Goal: Transaction & Acquisition: Purchase product/service

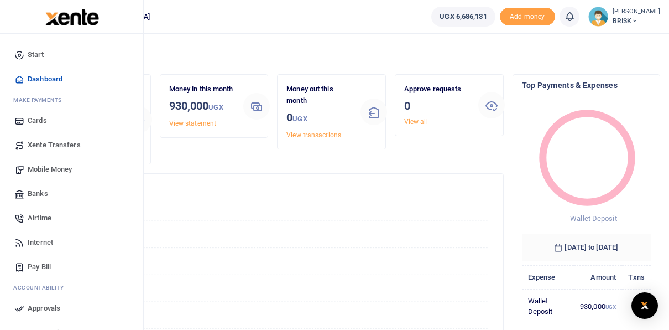
click at [35, 216] on span "Airtime" at bounding box center [40, 217] width 24 height 11
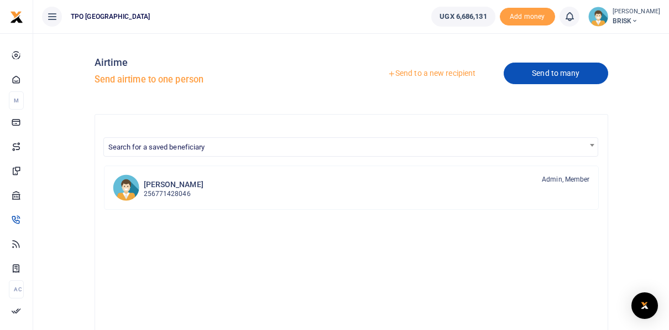
click at [552, 76] on link "Send to many" at bounding box center [556, 73] width 104 height 22
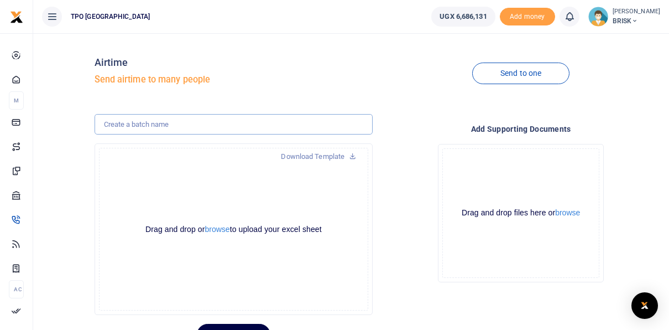
click at [148, 124] on input "text" at bounding box center [234, 124] width 279 height 21
type input "A"
type input "DCA airtime for October 2025"
click at [177, 169] on div "Drag and drop or browse to upload your excel sheet Powered by Uppy" at bounding box center [234, 229] width 270 height 163
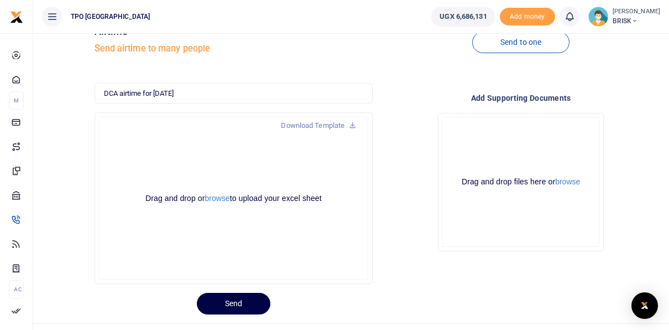
scroll to position [53, 0]
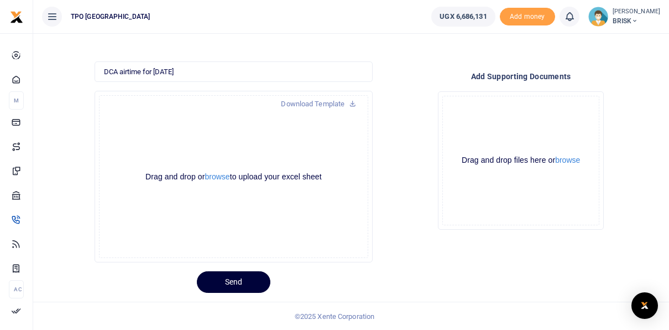
click at [232, 279] on button "Send" at bounding box center [234, 282] width 74 height 22
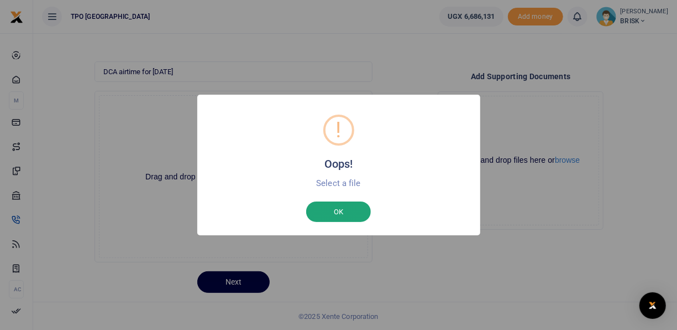
click at [333, 215] on button "OK" at bounding box center [338, 211] width 65 height 21
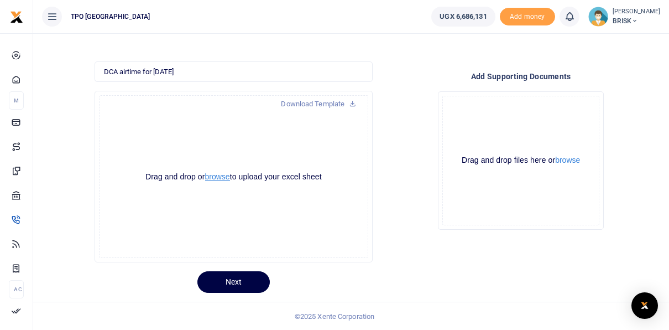
click at [223, 178] on button "browse" at bounding box center [217, 177] width 25 height 8
click at [213, 177] on button "browse" at bounding box center [217, 177] width 25 height 8
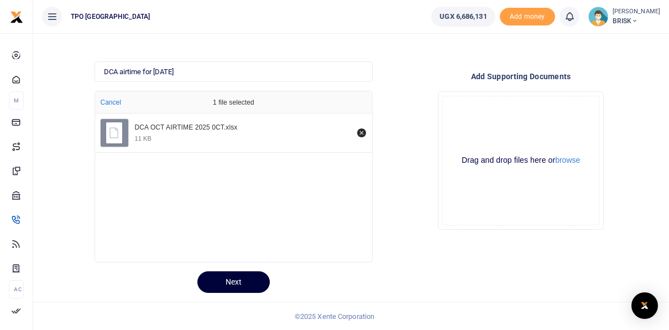
click at [237, 280] on button "Next" at bounding box center [233, 282] width 72 height 22
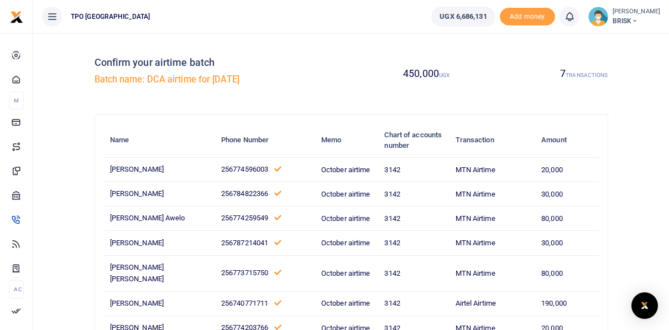
scroll to position [55, 0]
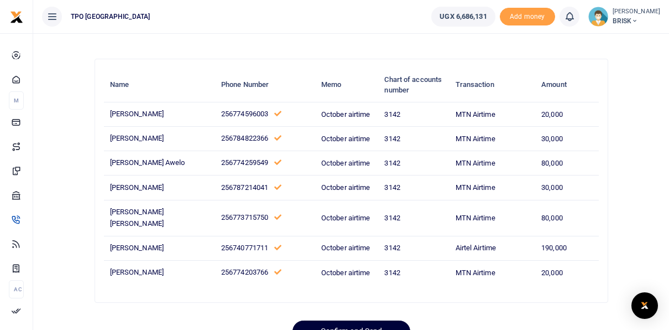
click at [337, 320] on button "Confirm and Send" at bounding box center [352, 331] width 118 height 22
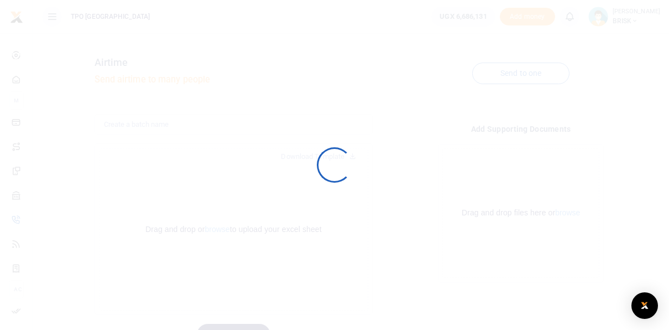
scroll to position [53, 0]
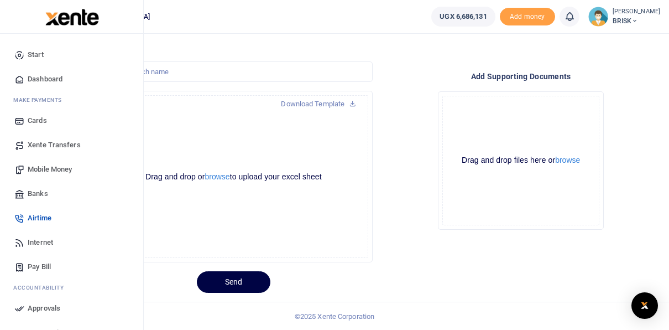
click at [35, 309] on span "Approvals" at bounding box center [44, 307] width 33 height 11
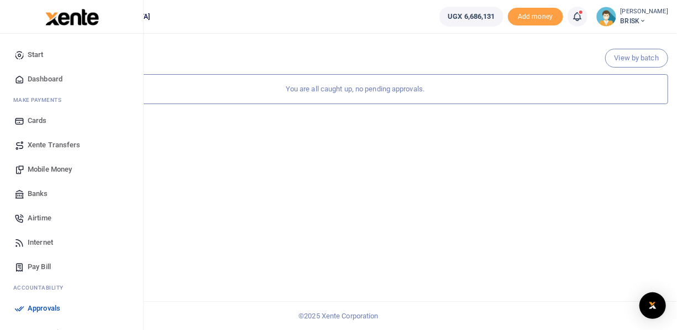
click at [39, 219] on span "Airtime" at bounding box center [40, 217] width 24 height 11
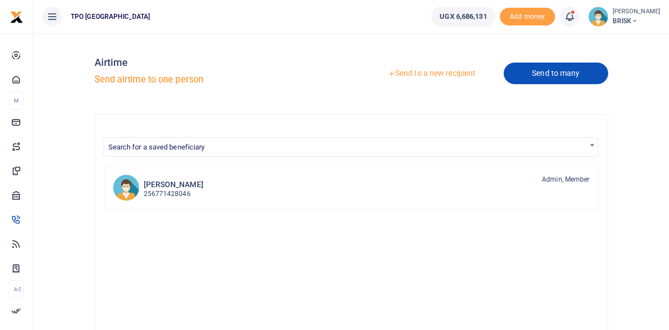
click at [544, 71] on link "Send to many" at bounding box center [556, 73] width 104 height 22
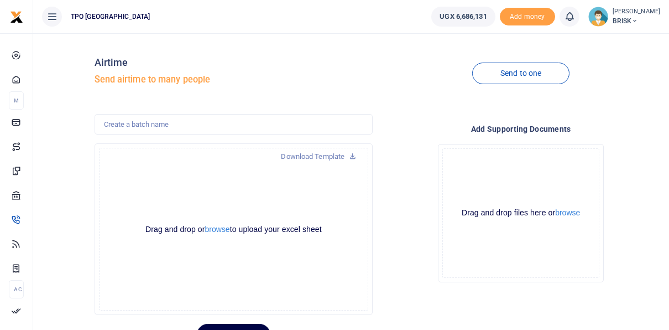
scroll to position [53, 0]
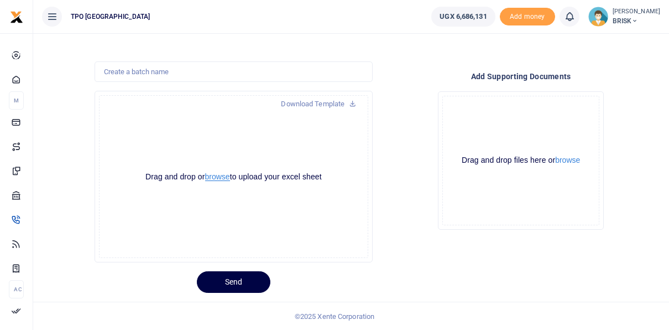
click at [222, 180] on button "browse" at bounding box center [217, 177] width 25 height 8
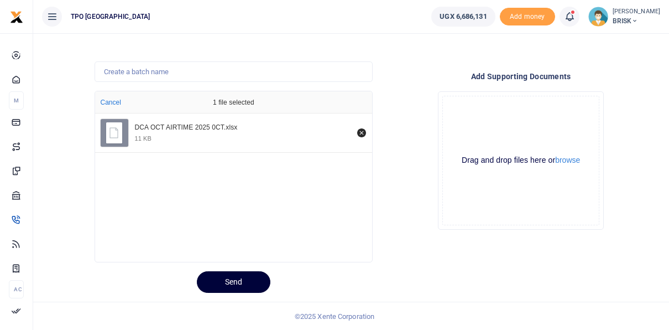
click at [234, 280] on button "Send" at bounding box center [234, 282] width 74 height 22
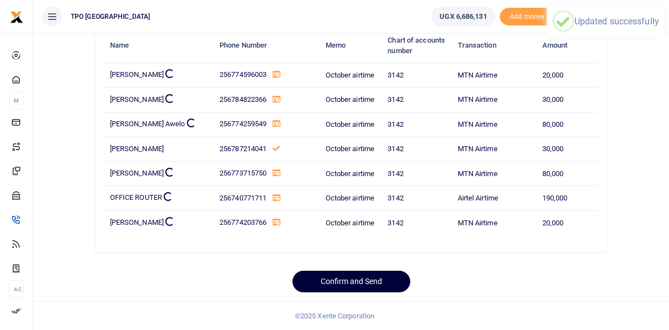
scroll to position [91, 0]
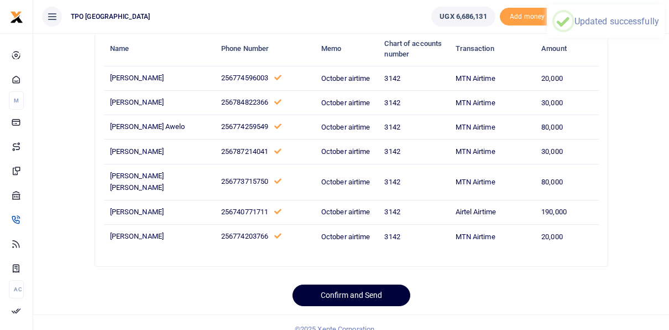
click at [341, 284] on button "Confirm and Send" at bounding box center [352, 295] width 118 height 22
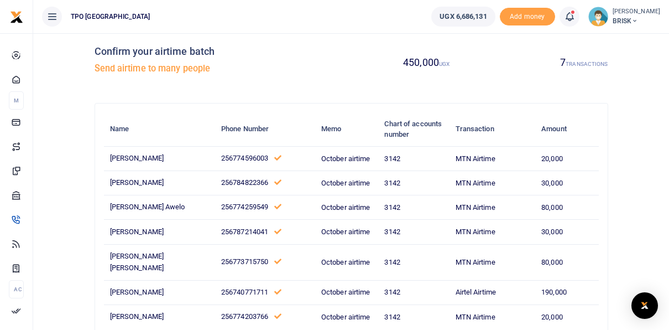
scroll to position [0, 0]
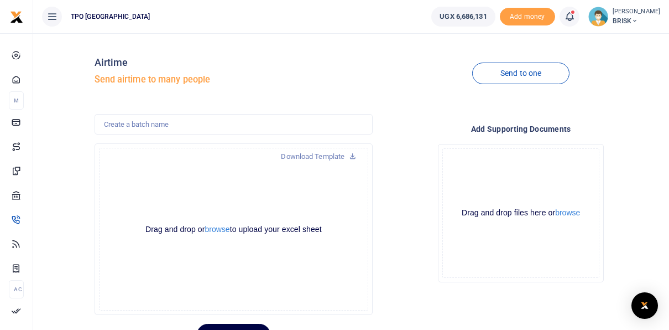
click at [632, 20] on icon at bounding box center [635, 21] width 7 height 8
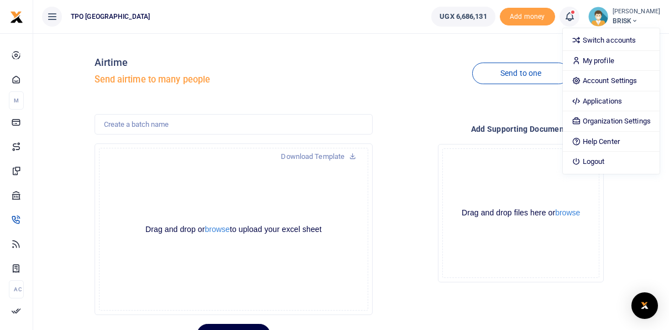
click at [444, 111] on div "Airtime Send airtime to many people Send to one Download Template Drop your fil…" at bounding box center [377, 193] width 575 height 303
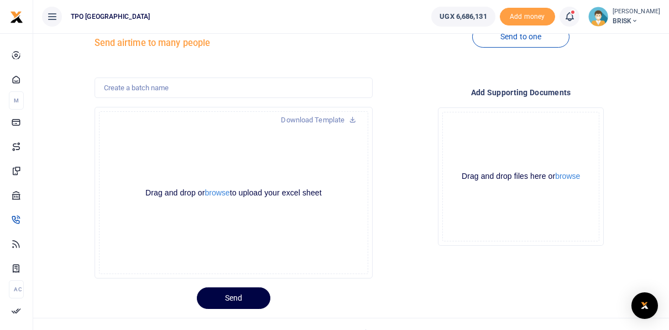
scroll to position [53, 0]
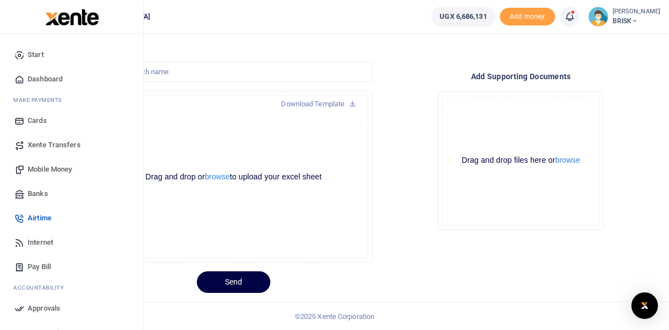
click at [38, 305] on span "Approvals" at bounding box center [44, 307] width 33 height 11
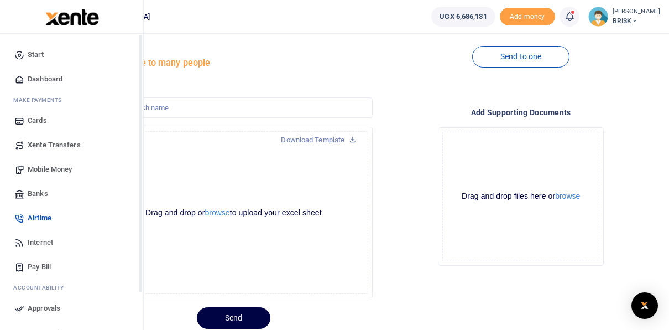
scroll to position [0, 0]
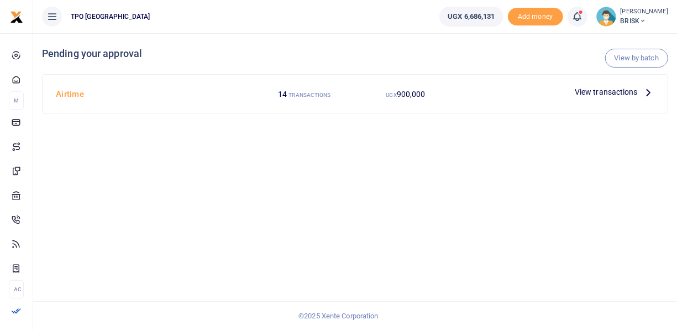
click at [646, 91] on icon at bounding box center [649, 92] width 12 height 12
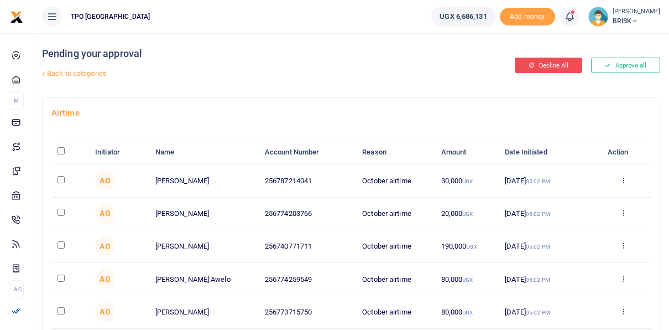
click at [546, 66] on button "Decline All" at bounding box center [548, 65] width 67 height 15
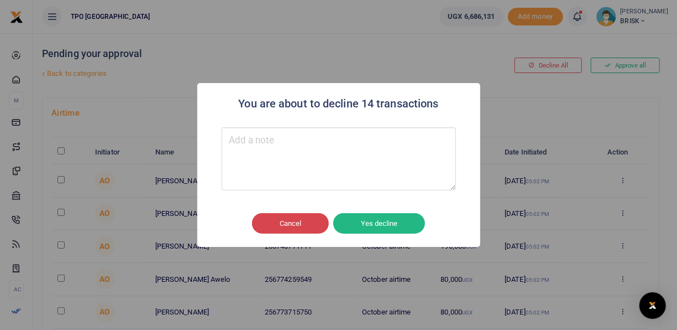
click at [284, 223] on button "Cancel" at bounding box center [290, 223] width 77 height 21
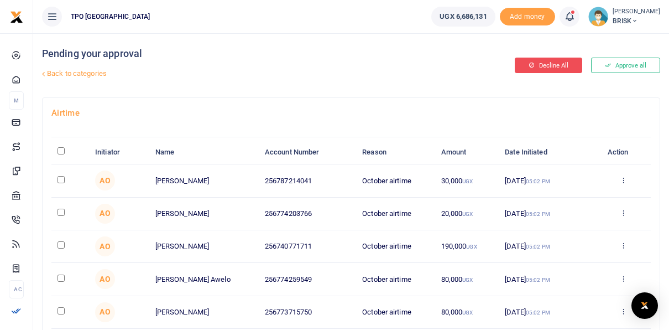
click at [561, 61] on button "Decline All" at bounding box center [548, 65] width 67 height 15
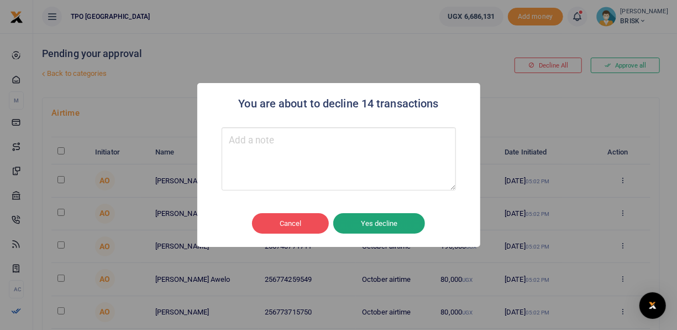
click at [374, 224] on button "Yes decline" at bounding box center [379, 223] width 92 height 21
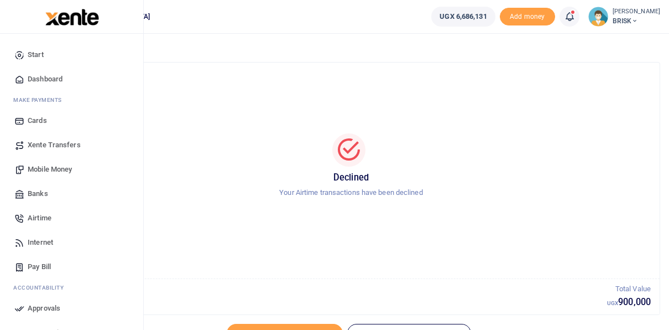
click at [40, 217] on span "Airtime" at bounding box center [40, 217] width 24 height 11
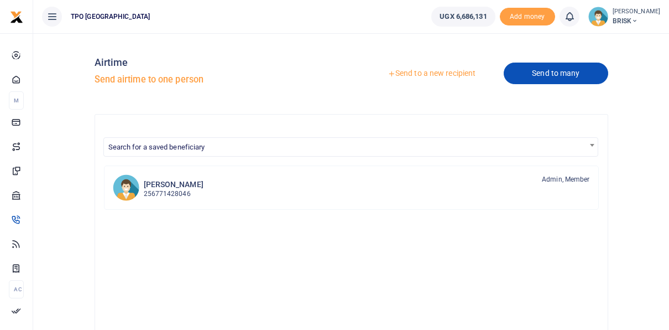
click at [546, 75] on link "Send to many" at bounding box center [556, 73] width 104 height 22
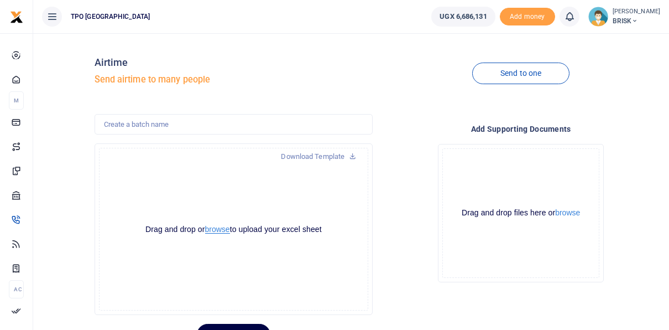
click at [216, 231] on button "browse" at bounding box center [217, 229] width 25 height 8
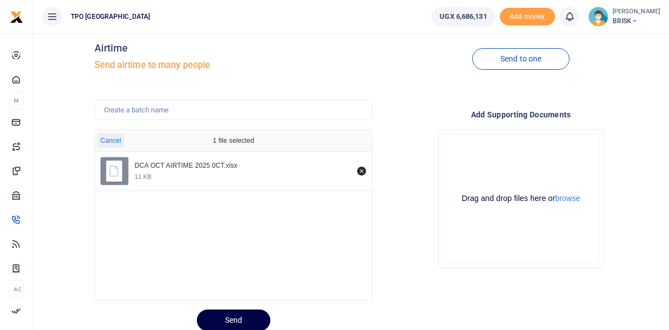
scroll to position [53, 0]
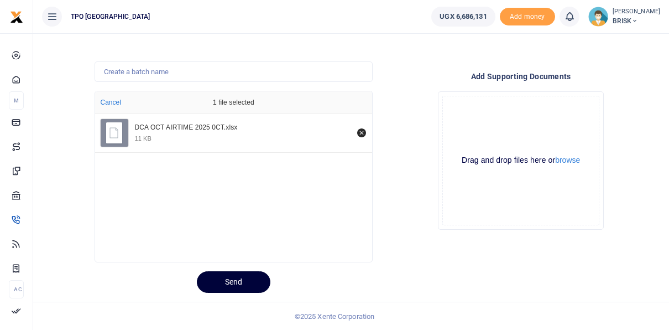
click at [241, 281] on button "Send" at bounding box center [234, 282] width 74 height 22
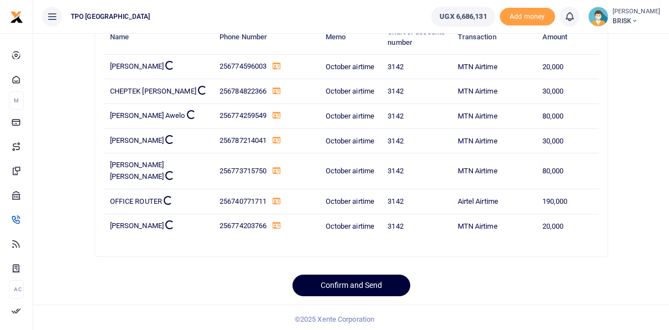
scroll to position [91, 0]
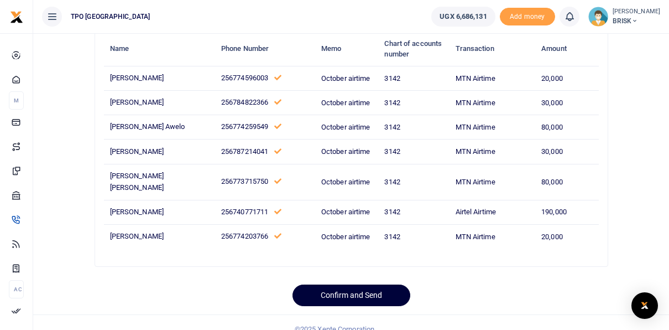
click at [354, 284] on button "Confirm and Send" at bounding box center [352, 295] width 118 height 22
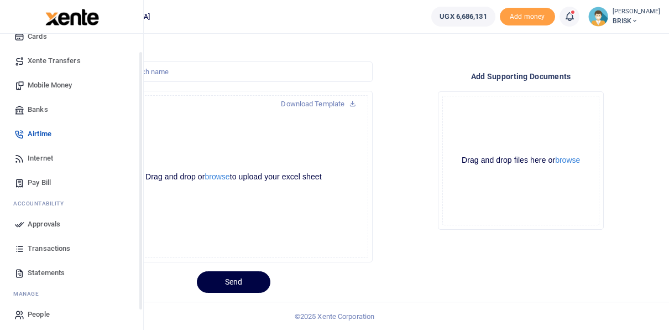
scroll to position [89, 0]
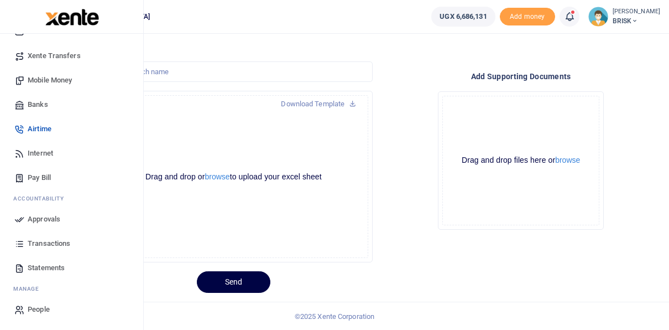
click at [39, 219] on span "Approvals" at bounding box center [44, 218] width 33 height 11
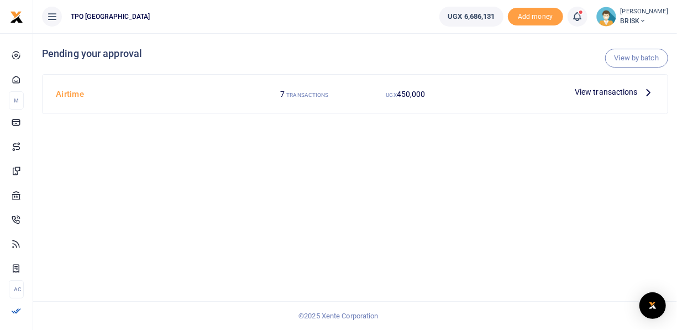
click at [649, 91] on icon at bounding box center [649, 92] width 12 height 12
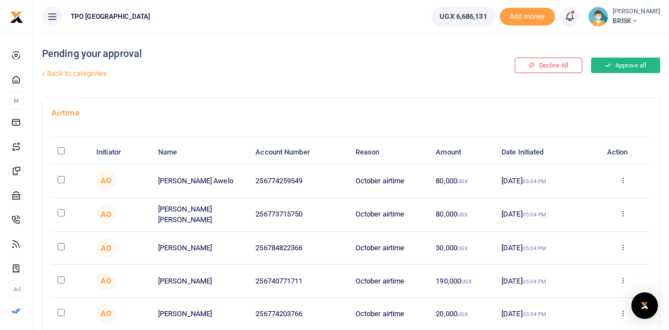
click at [616, 63] on button "Approve all" at bounding box center [625, 65] width 69 height 15
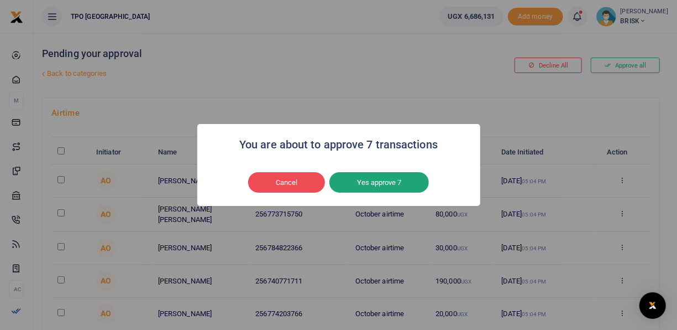
click at [383, 180] on button "Yes approve 7" at bounding box center [380, 182] width 100 height 21
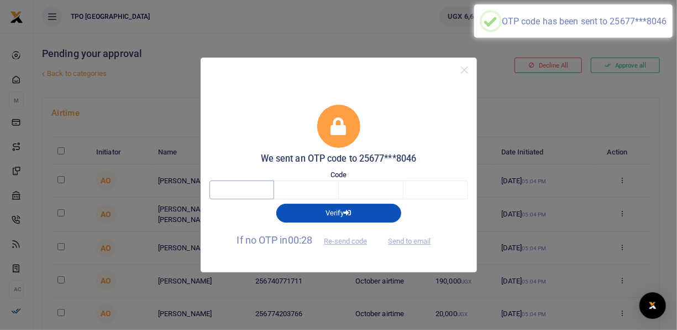
click at [225, 190] on input "text" at bounding box center [242, 189] width 65 height 19
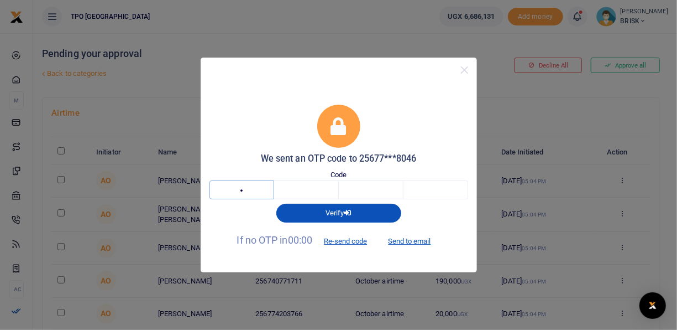
type input "6"
type input "4"
type input "3"
type input "6"
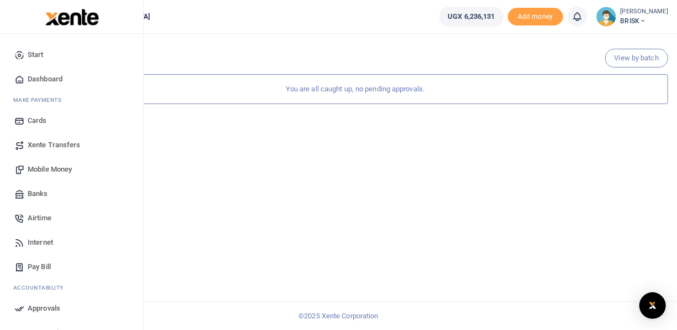
click at [37, 215] on span "Airtime" at bounding box center [40, 217] width 24 height 11
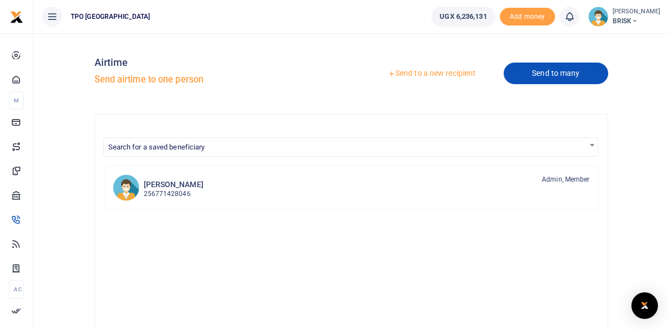
click at [568, 74] on link "Send to many" at bounding box center [556, 73] width 104 height 22
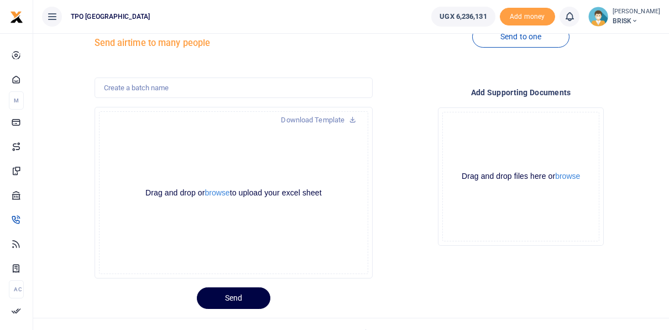
scroll to position [53, 0]
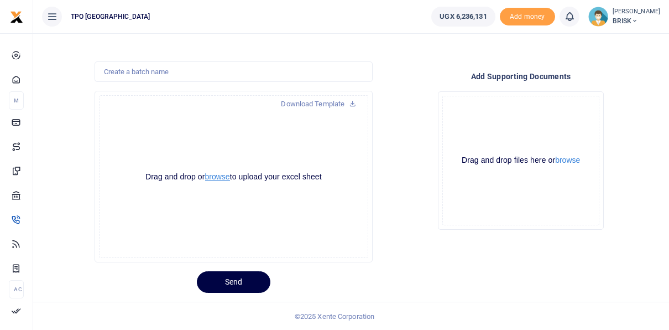
click at [221, 178] on button "browse" at bounding box center [217, 177] width 25 height 8
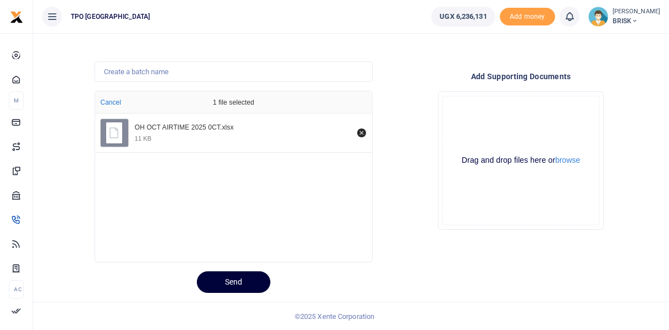
click at [233, 280] on button "Send" at bounding box center [234, 282] width 74 height 22
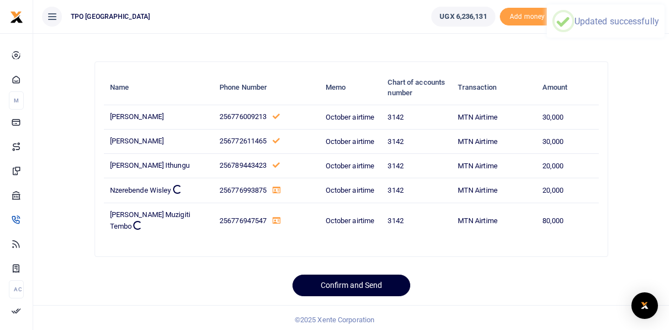
scroll to position [43, 0]
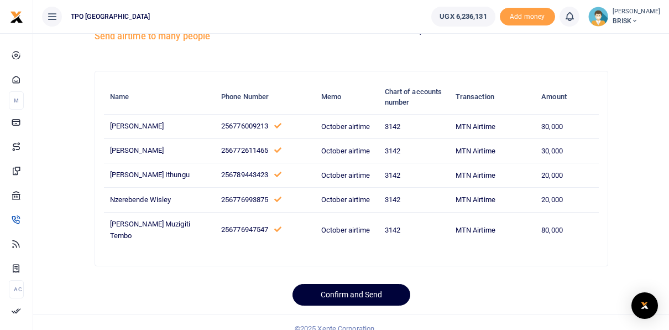
click at [348, 284] on button "Confirm and Send" at bounding box center [352, 295] width 118 height 22
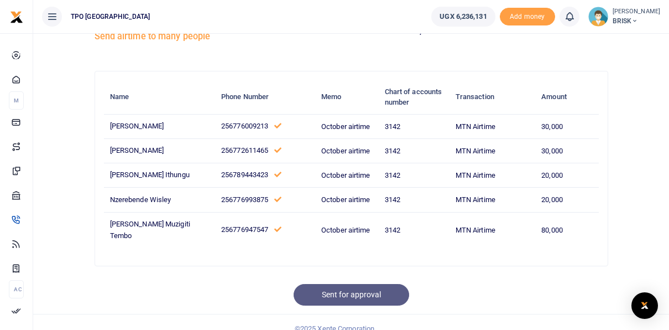
scroll to position [0, 0]
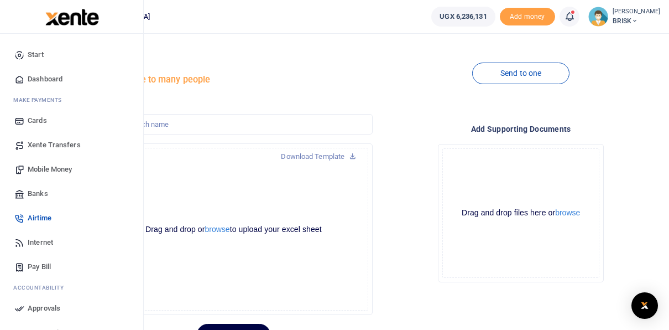
click at [40, 302] on span "Approvals" at bounding box center [44, 307] width 33 height 11
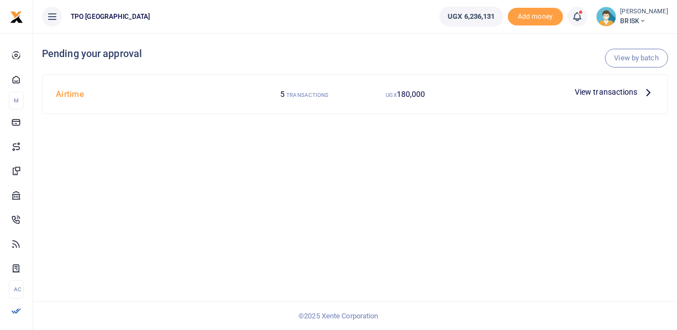
click at [645, 90] on icon at bounding box center [649, 92] width 12 height 12
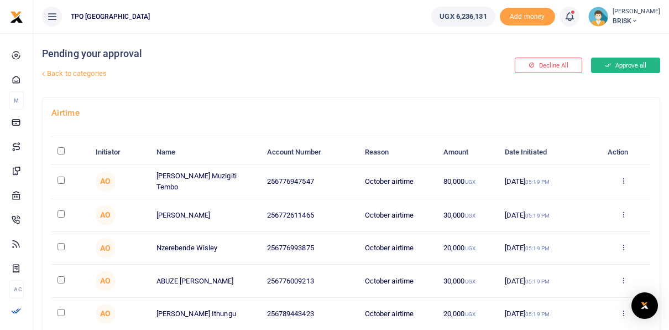
click at [614, 62] on button "Approve all" at bounding box center [625, 65] width 69 height 15
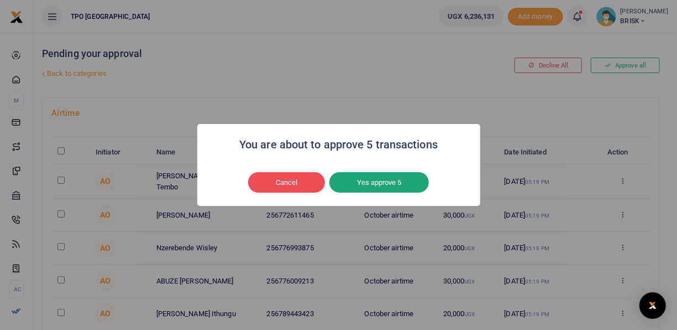
click at [385, 183] on button "Yes approve 5" at bounding box center [380, 182] width 100 height 21
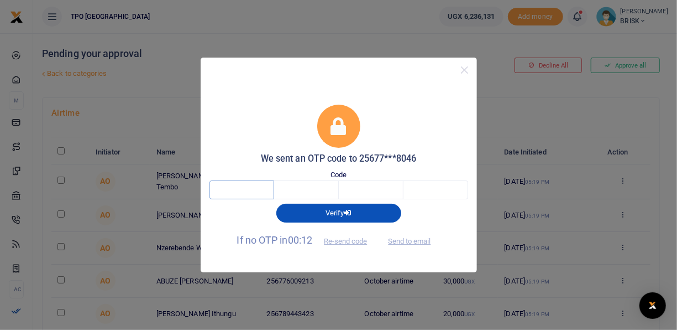
click at [221, 189] on input "text" at bounding box center [242, 189] width 65 height 19
type input "6"
type input "4"
type input "1"
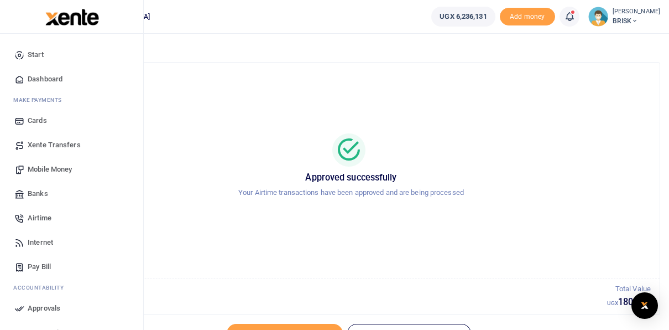
click at [42, 167] on span "Mobile Money" at bounding box center [50, 169] width 44 height 11
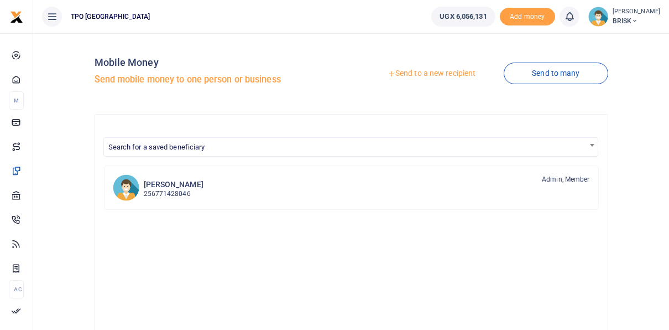
click at [441, 75] on link "Send to a new recipient" at bounding box center [431, 74] width 144 height 20
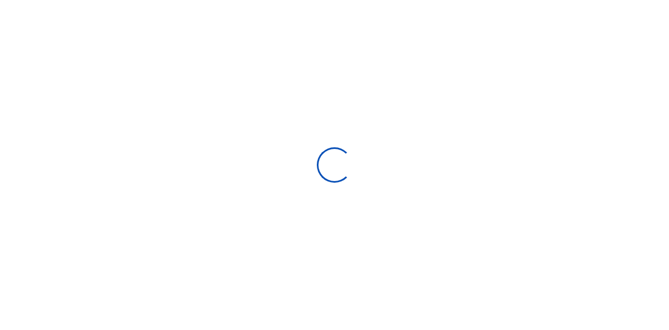
select select
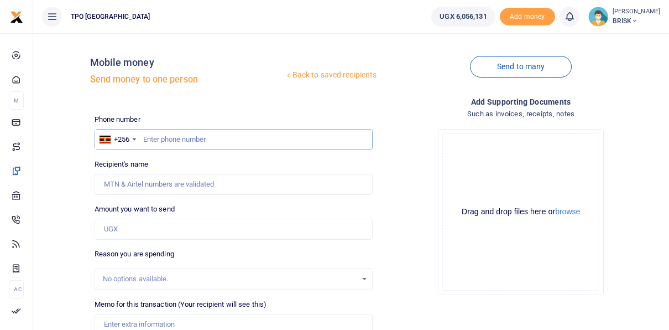
click at [150, 139] on input "text" at bounding box center [234, 139] width 279 height 21
type input "772601925"
type input "Juma David"
type input "772601925"
click at [409, 281] on div "Drop your files here Drag and drop files here or browse Powered by Uppy" at bounding box center [521, 212] width 279 height 184
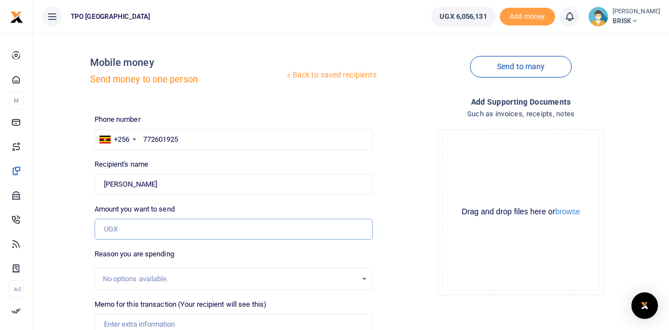
click at [128, 226] on input "Amount you want to send" at bounding box center [234, 228] width 279 height 21
type input "290,000"
click at [431, 252] on div "Drop your files here Drag and drop files here or browse Powered by Uppy" at bounding box center [521, 212] width 279 height 184
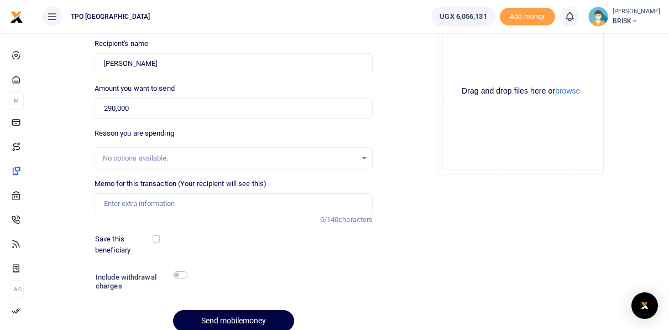
scroll to position [58, 0]
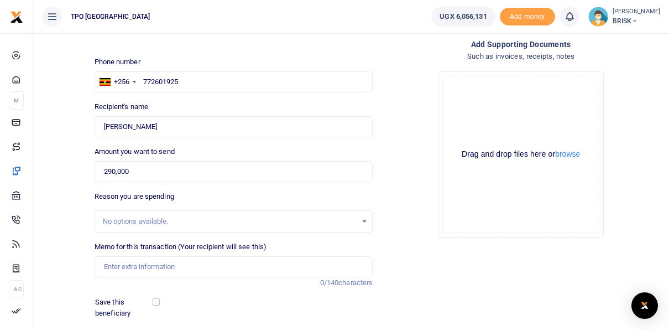
click at [137, 224] on div "No options available." at bounding box center [230, 221] width 254 height 11
click at [186, 188] on div "Phone number +256 Uganda +256 772601925 Phone is required. Recipient's name Fou…" at bounding box center [234, 229] width 288 height 347
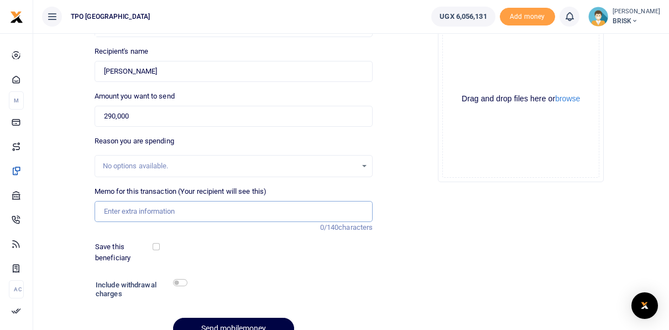
click at [138, 212] on input "Memo for this transaction (Your recipient will see this)" at bounding box center [234, 211] width 279 height 21
type input "[DATE] airtime"
click at [255, 249] on div "Save this beneficiary" at bounding box center [227, 252] width 272 height 22
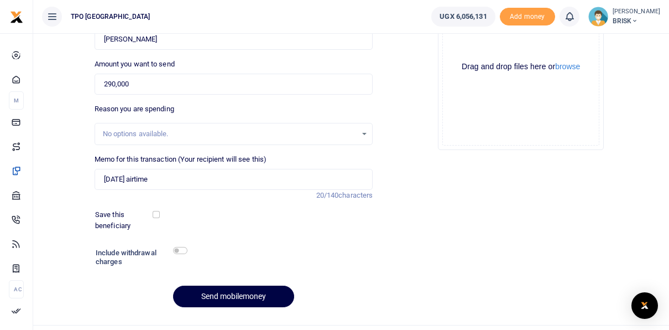
scroll to position [168, 0]
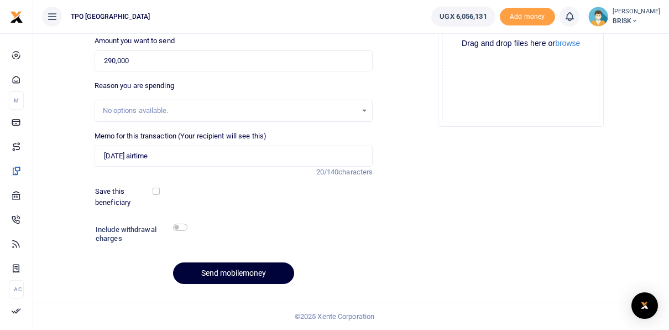
click at [235, 273] on button "Send mobilemoney" at bounding box center [233, 273] width 121 height 22
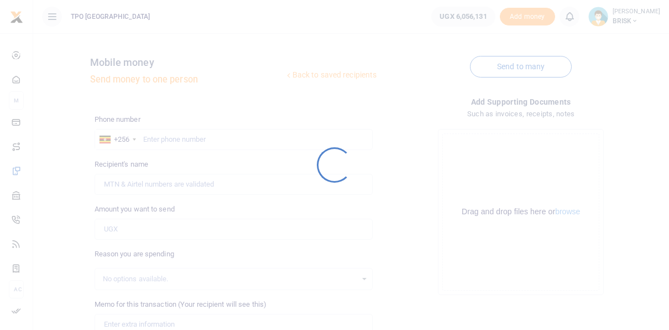
scroll to position [168, 0]
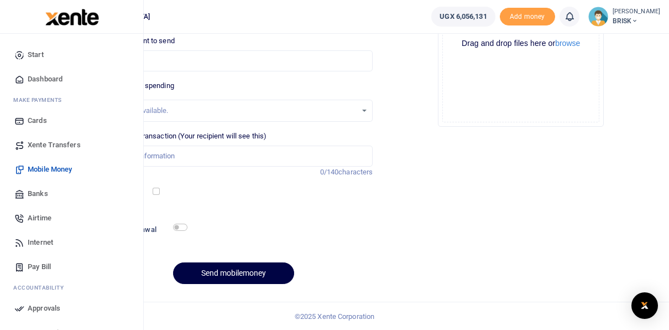
click at [33, 310] on span "Approvals" at bounding box center [44, 307] width 33 height 11
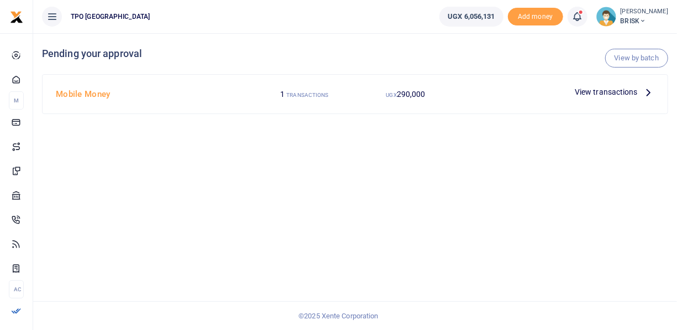
click at [644, 92] on icon at bounding box center [649, 92] width 12 height 12
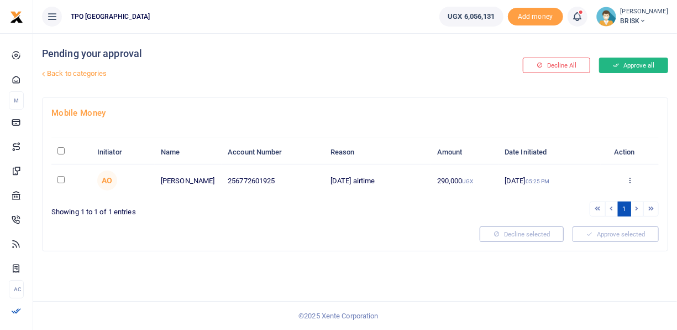
click at [639, 65] on button "Approve all" at bounding box center [633, 65] width 69 height 15
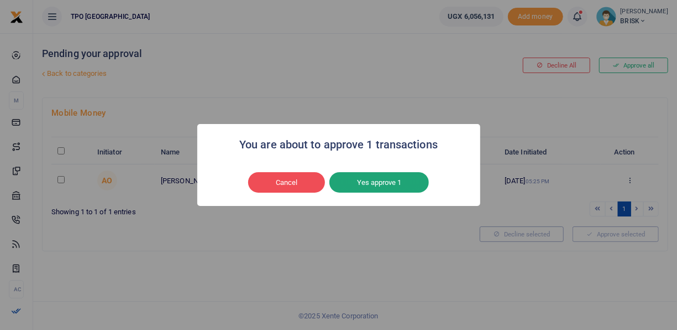
click at [378, 181] on button "Yes approve 1" at bounding box center [380, 182] width 100 height 21
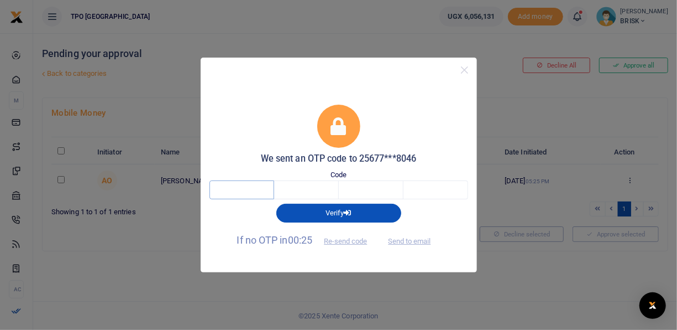
click at [227, 192] on input "text" at bounding box center [242, 189] width 65 height 19
type input "8"
type input "3"
type input "4"
type input "6"
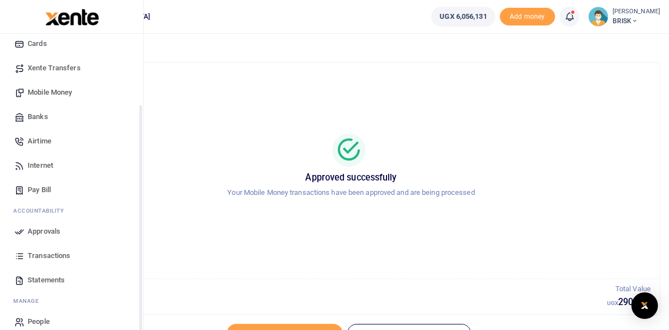
scroll to position [89, 0]
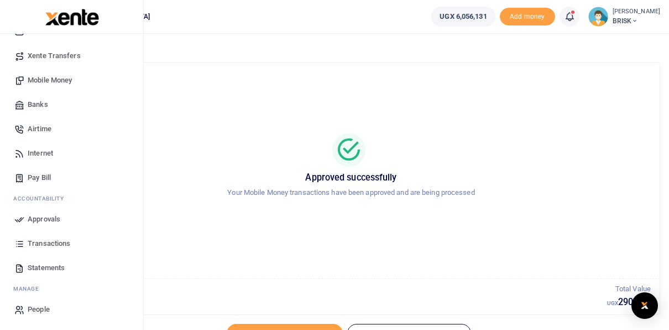
click at [44, 269] on span "Statements" at bounding box center [46, 267] width 37 height 11
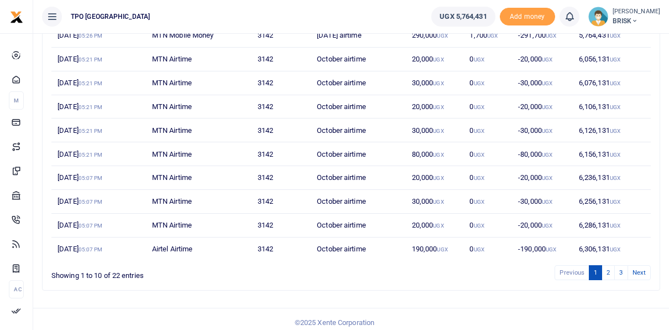
scroll to position [176, 0]
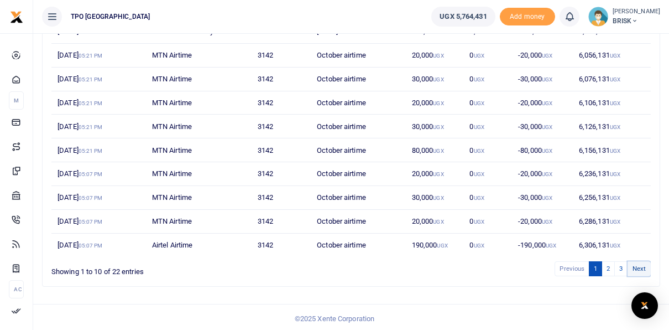
click at [638, 264] on link "Next" at bounding box center [639, 268] width 23 height 15
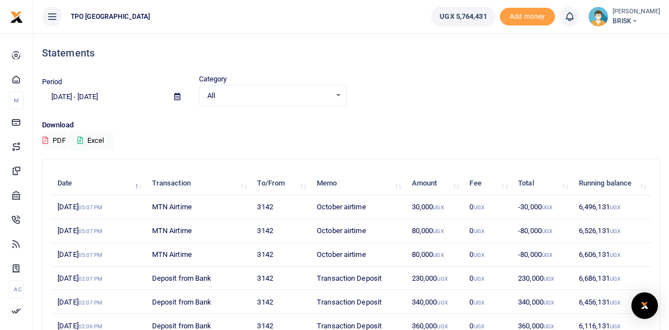
scroll to position [0, 0]
